Goal: Task Accomplishment & Management: Use online tool/utility

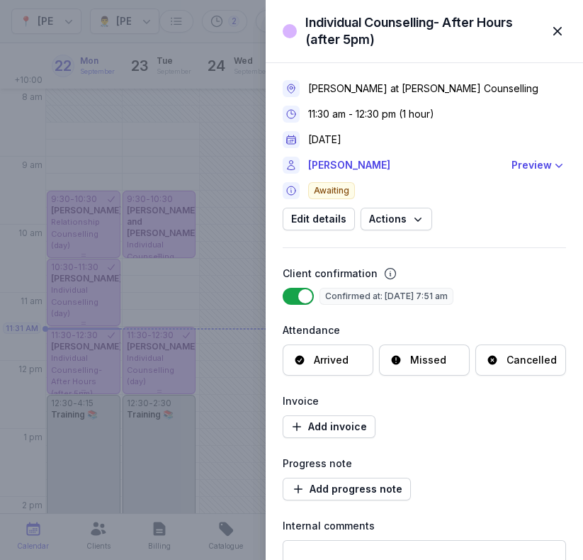
select select "week"
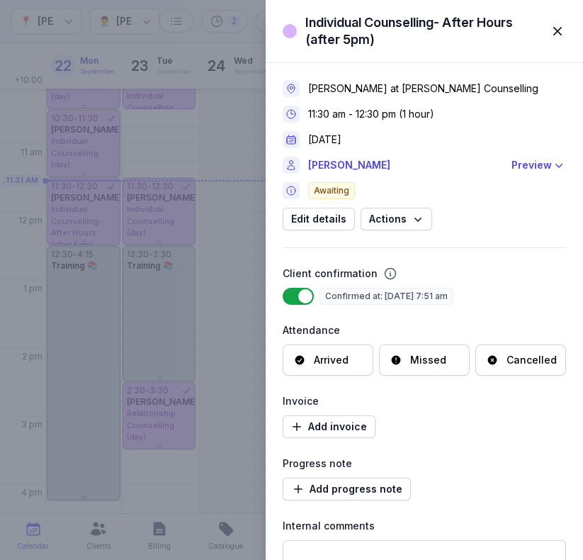
click at [82, 219] on div "Individual Counselling- After Hours (after 5pm) Close panel [PERSON_NAME] at [P…" at bounding box center [291, 280] width 583 height 560
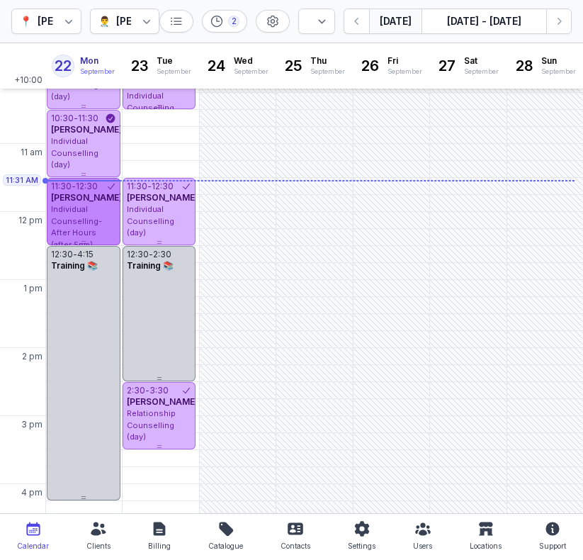
click at [96, 231] on span "Individual Counselling- After Hours (after 5pm)" at bounding box center [76, 226] width 51 height 45
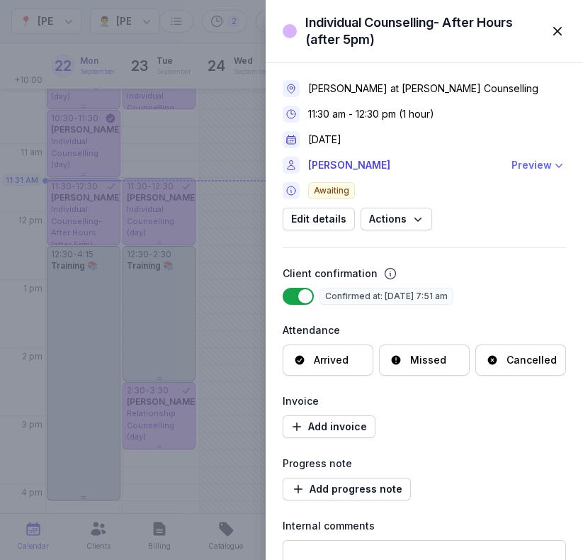
click at [520, 169] on div "Preview" at bounding box center [532, 165] width 40 height 17
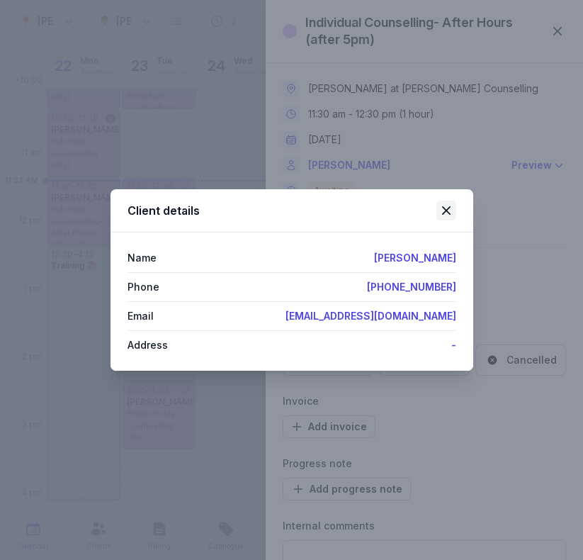
click at [446, 211] on icon at bounding box center [446, 210] width 9 height 9
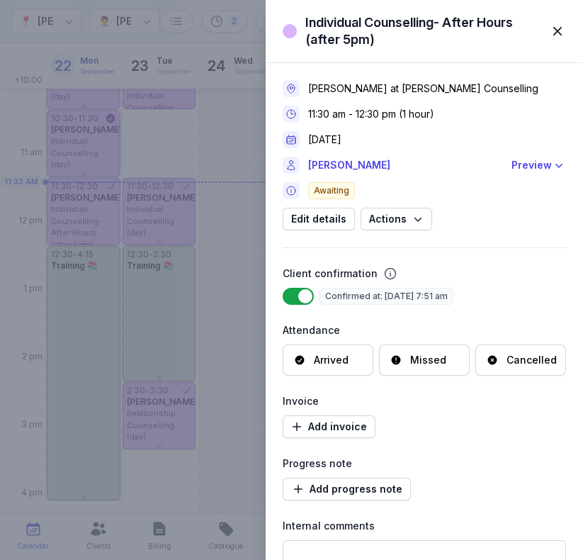
click at [446, 425] on div "Add invoice" at bounding box center [425, 426] width 284 height 23
click at [66, 159] on div "Individual Counselling- After Hours (after 5pm) Close panel [PERSON_NAME] at [P…" at bounding box center [291, 280] width 583 height 560
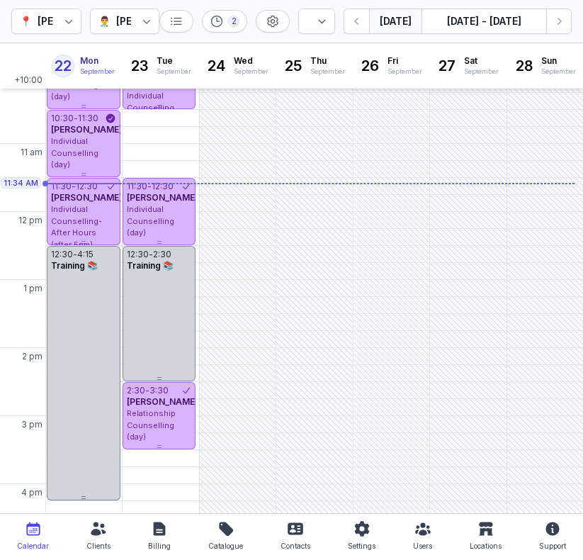
click at [84, 153] on span "Individual Counselling (day)" at bounding box center [74, 152] width 47 height 33
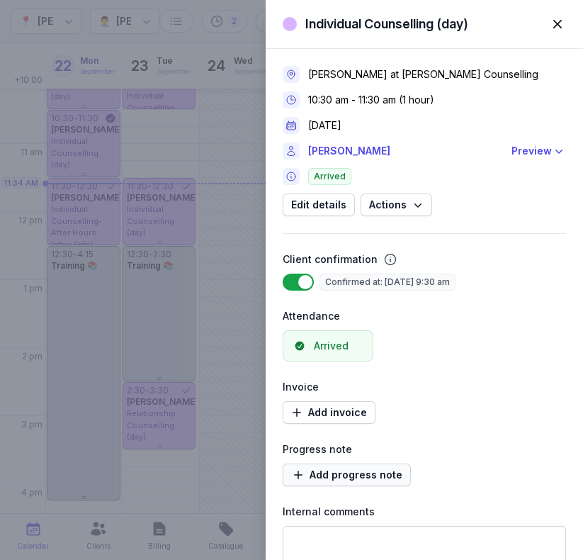
click at [342, 473] on span "Add progress note" at bounding box center [346, 474] width 111 height 17
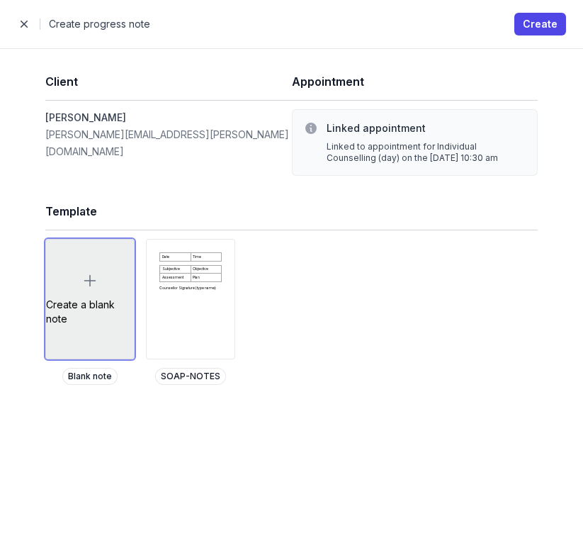
click at [61, 291] on div "Create a blank note" at bounding box center [90, 299] width 88 height 119
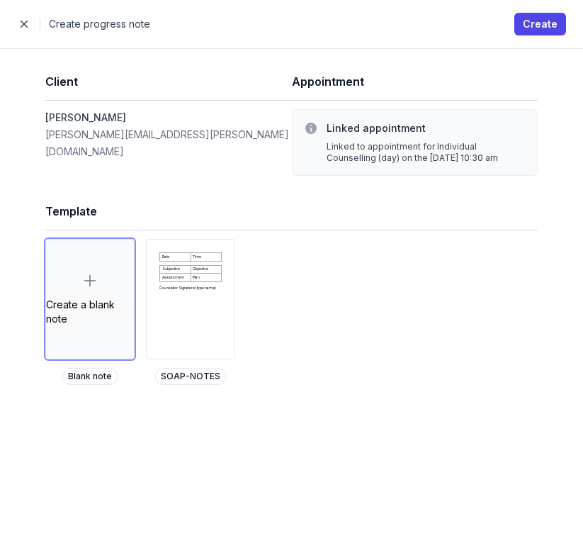
click at [549, 37] on div "Close panel Create progress note Create" at bounding box center [291, 24] width 583 height 48
click at [543, 18] on span "Create" at bounding box center [540, 24] width 35 height 17
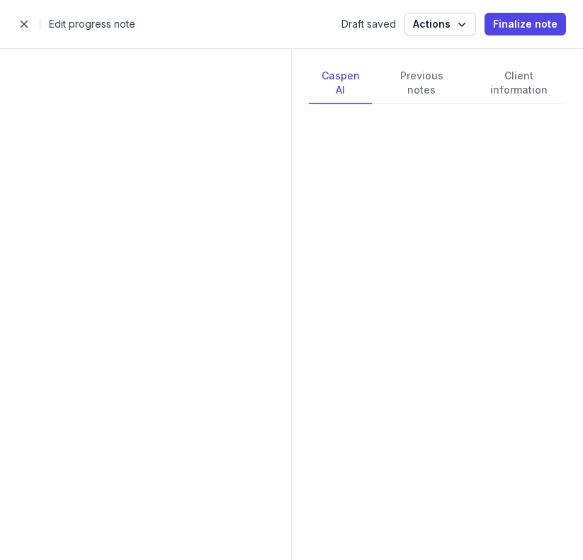
select select
select select "***"
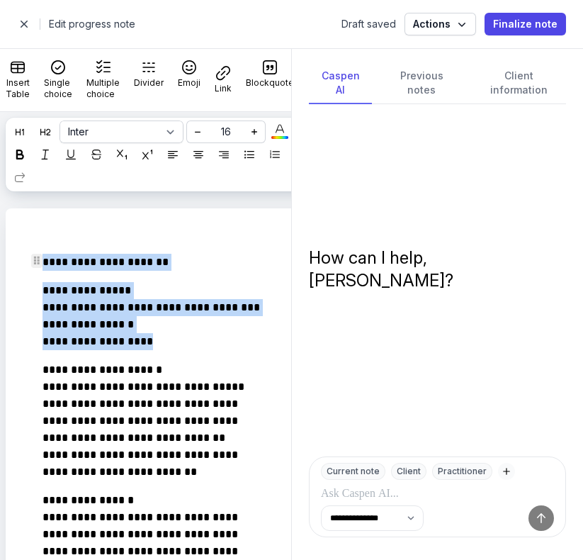
drag, startPoint x: 150, startPoint y: 346, endPoint x: 23, endPoint y: 259, distance: 154.1
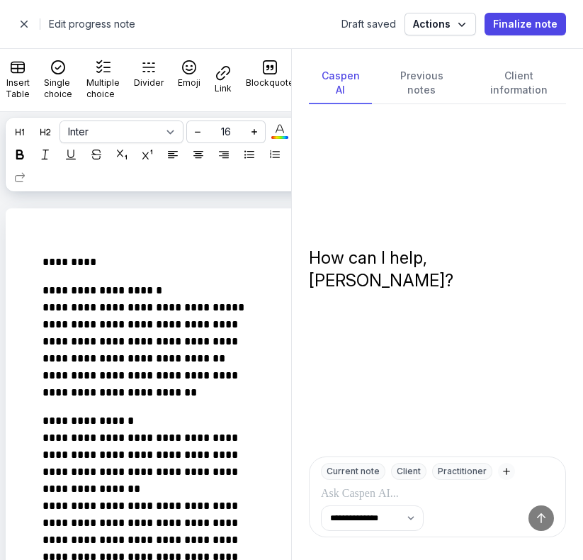
click at [17, 23] on span "button" at bounding box center [24, 24] width 28 height 28
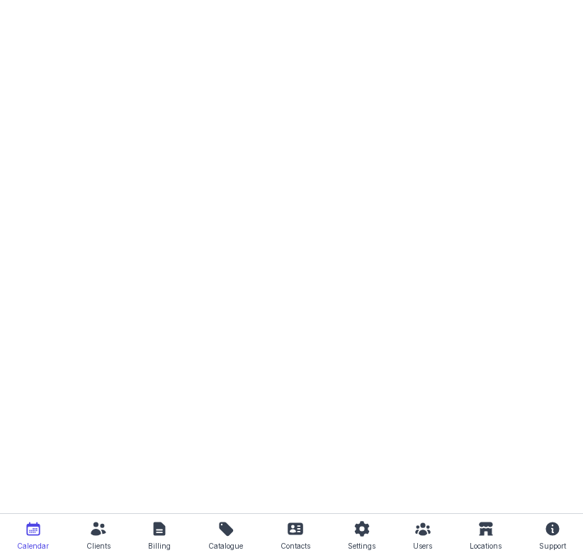
select select "week"
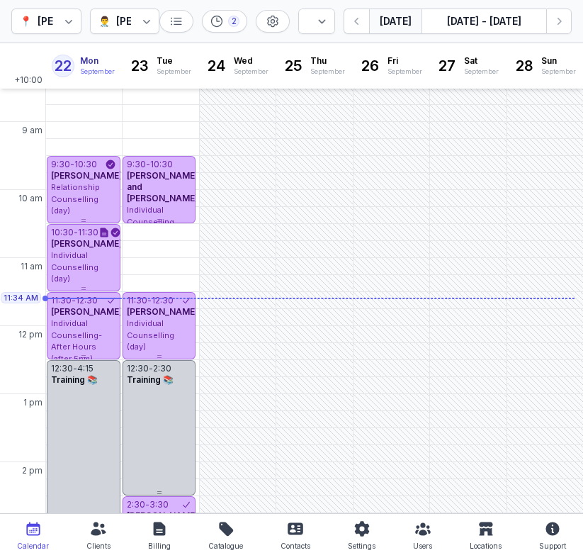
scroll to position [66, 0]
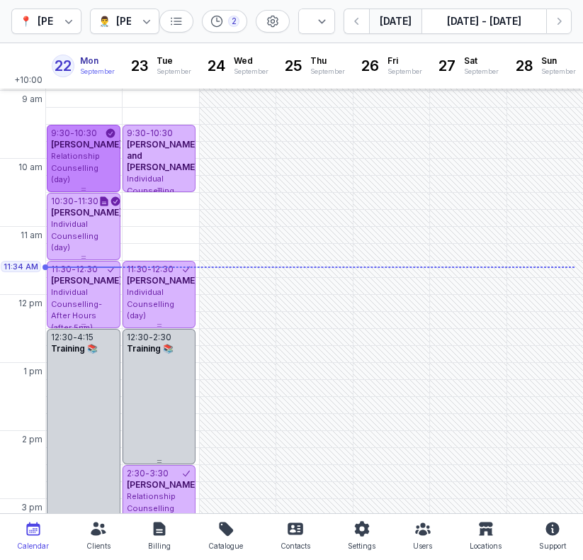
click at [93, 164] on span "Relationship Counselling (day)" at bounding box center [75, 167] width 49 height 33
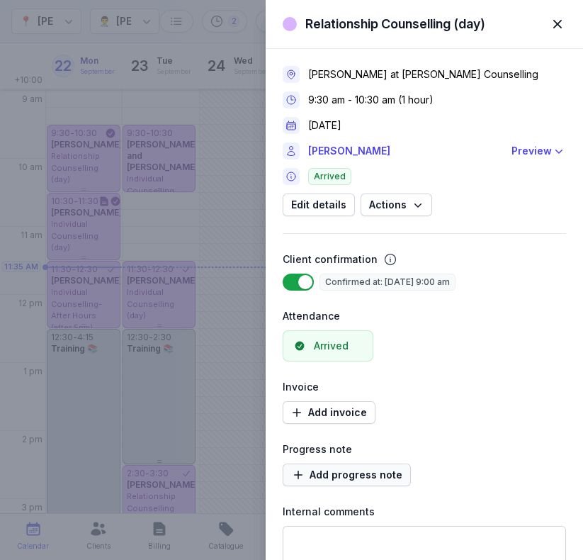
click at [348, 474] on span "Add progress note" at bounding box center [346, 474] width 111 height 17
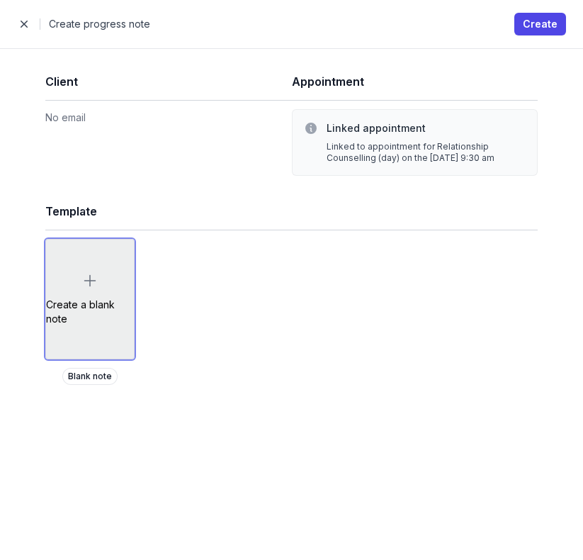
click at [89, 271] on div "Create a blank note" at bounding box center [90, 299] width 88 height 119
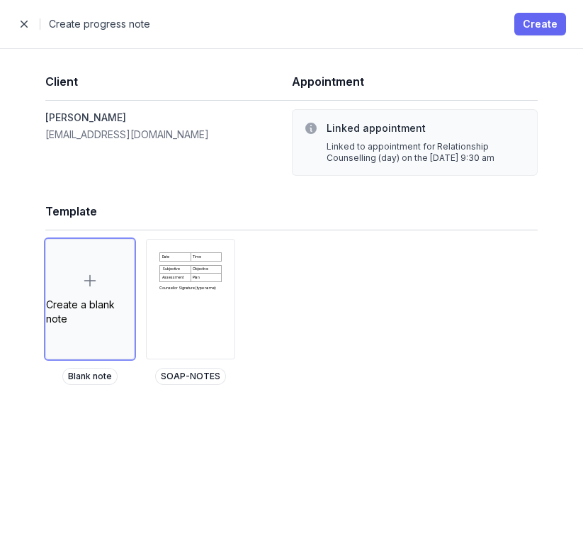
click at [539, 21] on span "Create" at bounding box center [540, 24] width 35 height 17
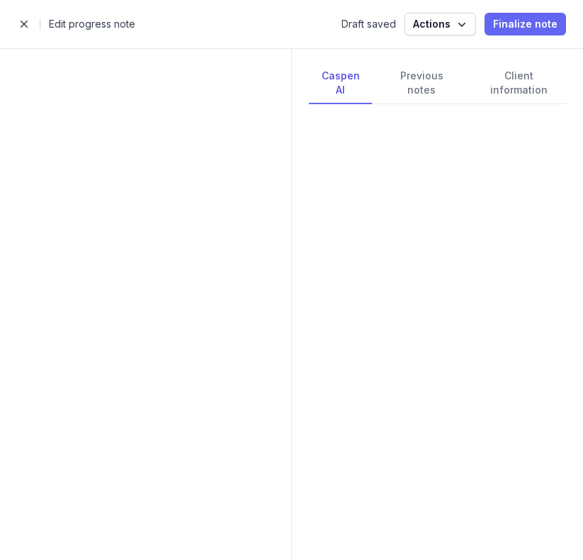
select select
select select "***"
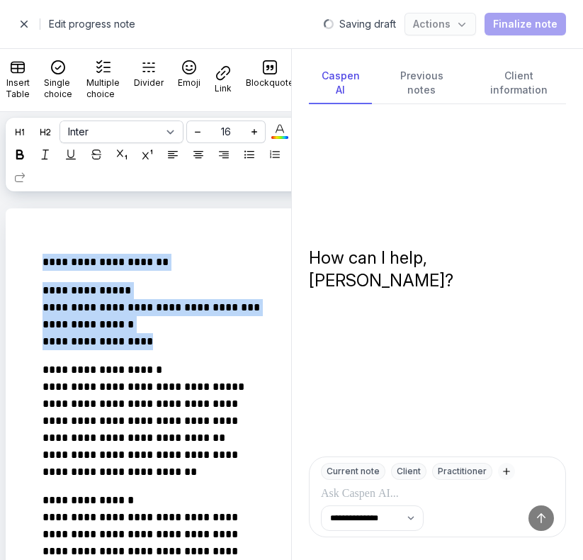
drag, startPoint x: 174, startPoint y: 341, endPoint x: 0, endPoint y: 178, distance: 238.7
click at [0, 178] on div "**********" at bounding box center [170, 336] width 340 height 448
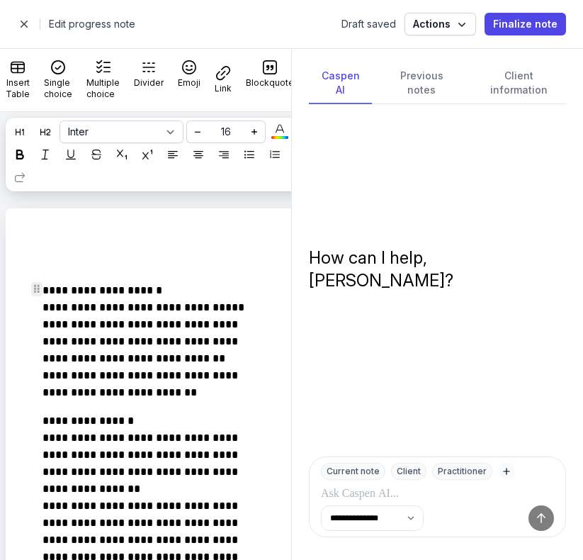
click at [47, 288] on p "**********" at bounding box center [156, 341] width 227 height 119
click at [45, 288] on p "**********" at bounding box center [156, 341] width 227 height 119
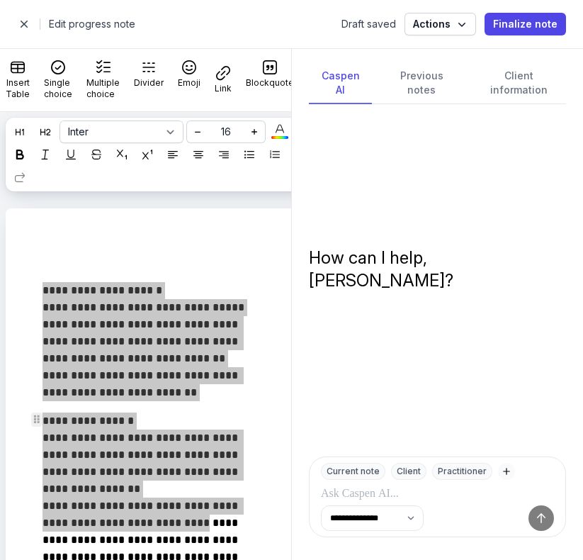
drag, startPoint x: 45, startPoint y: 288, endPoint x: 200, endPoint y: 498, distance: 260.6
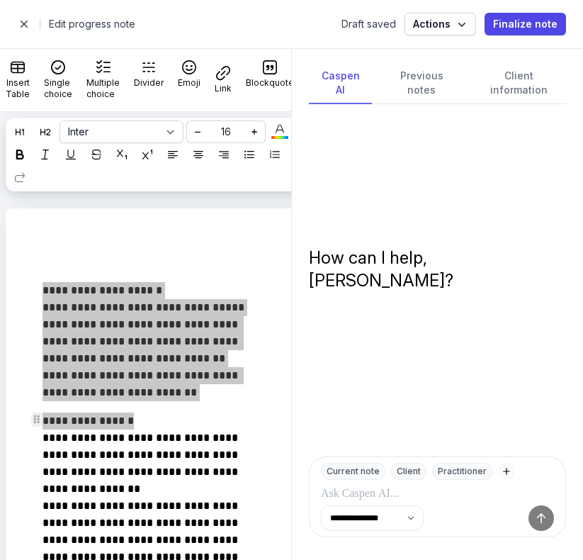
drag, startPoint x: 45, startPoint y: 291, endPoint x: 146, endPoint y: 417, distance: 162.4
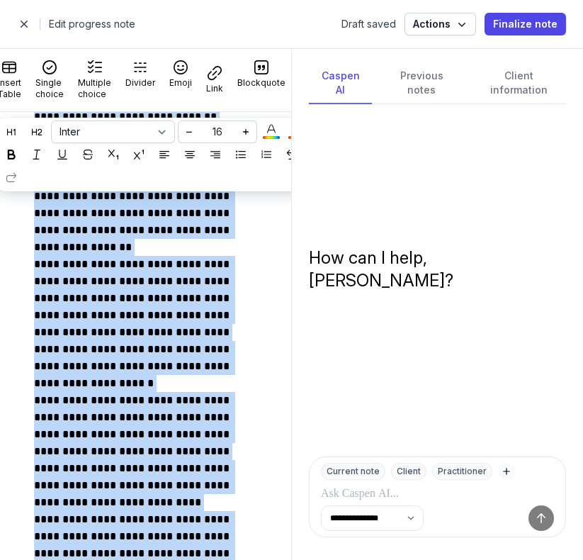
scroll to position [0, 13]
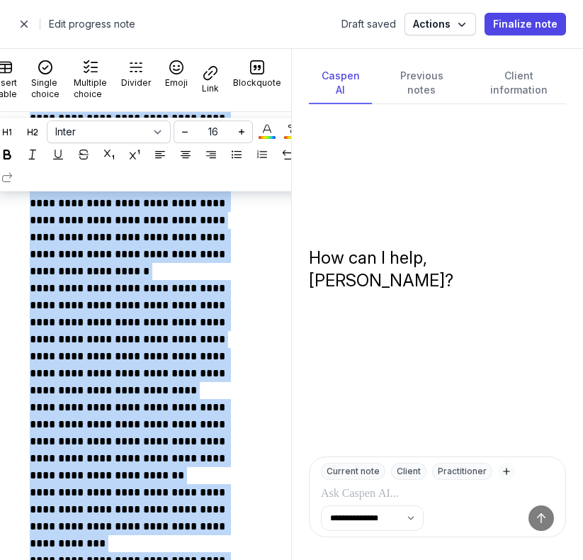
select select
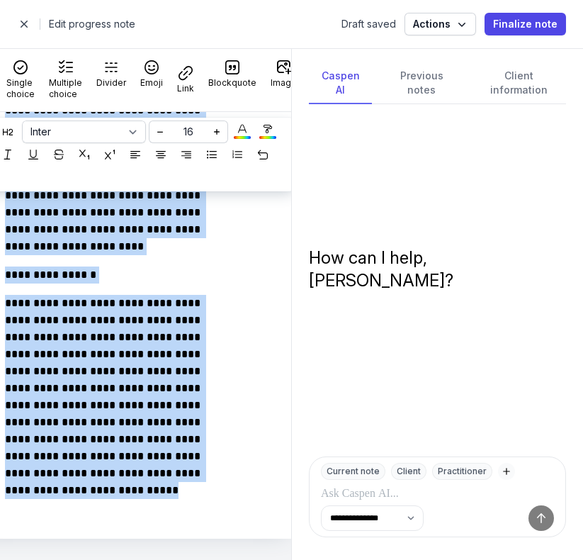
scroll to position [1188, 0]
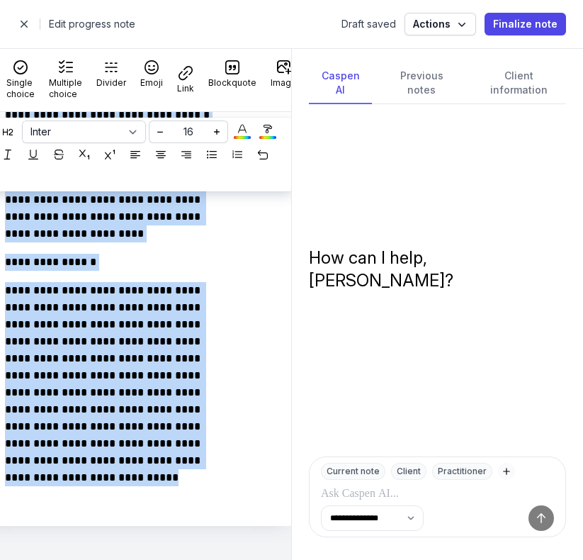
drag, startPoint x: 45, startPoint y: 289, endPoint x: 415, endPoint y: 559, distance: 458.1
click at [415, 559] on div "**********" at bounding box center [291, 304] width 583 height 512
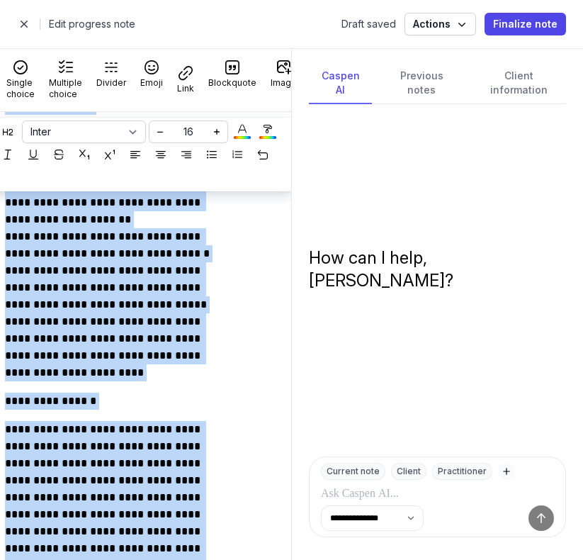
scroll to position [1296, 0]
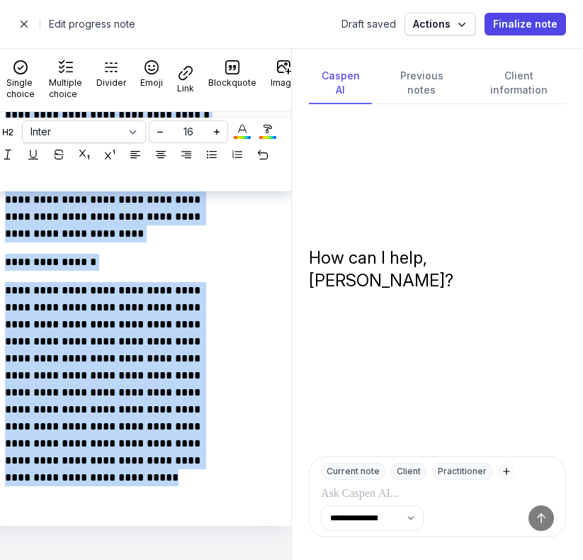
drag, startPoint x: 5, startPoint y: 293, endPoint x: 519, endPoint y: 559, distance: 578.9
click at [519, 559] on div "**********" at bounding box center [291, 304] width 583 height 512
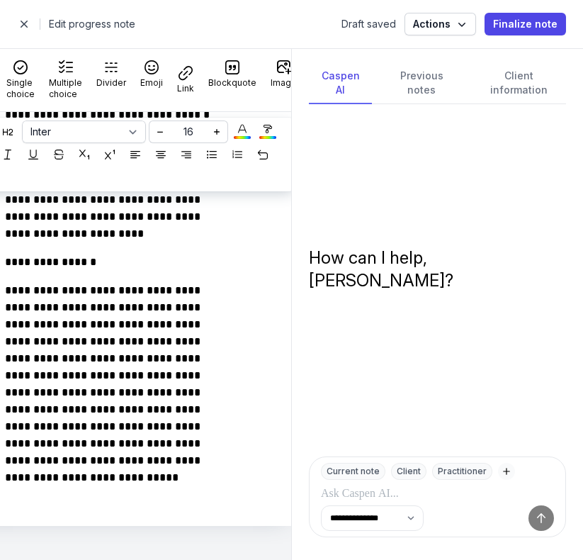
scroll to position [0, 0]
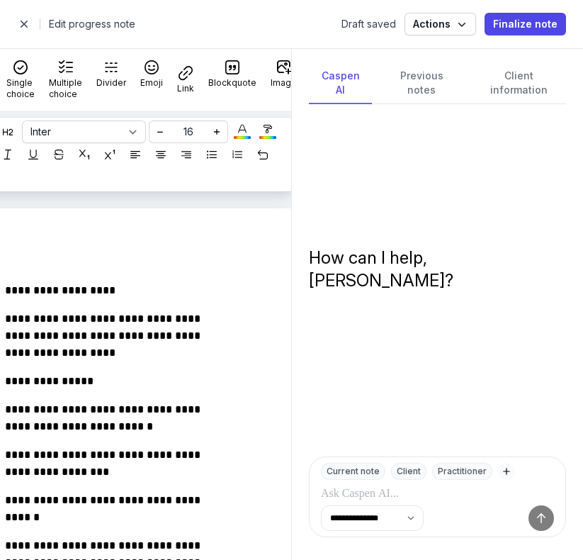
click at [23, 26] on span "button" at bounding box center [24, 24] width 28 height 28
select select "week"
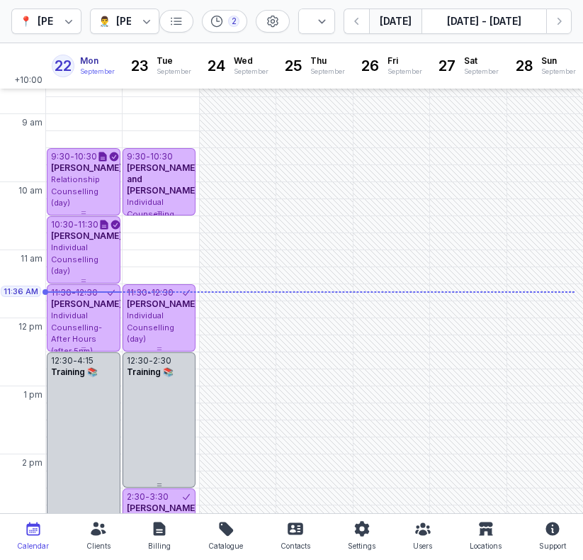
scroll to position [67, 0]
